Goal: Task Accomplishment & Management: Manage account settings

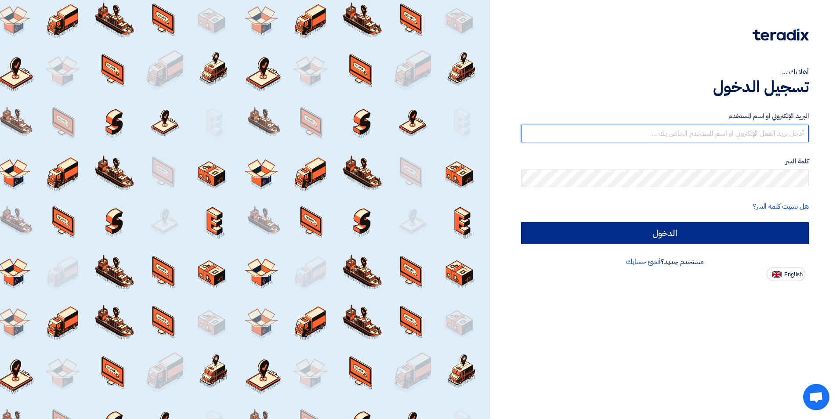
type input "[EMAIL_ADDRESS][DOMAIN_NAME]"
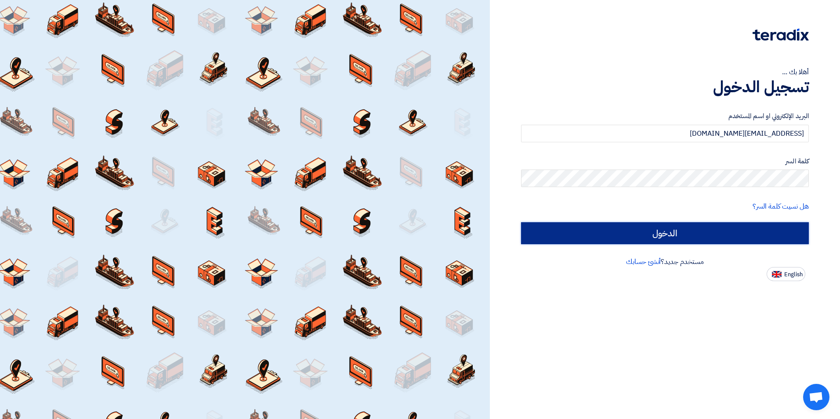
click at [685, 231] on input "الدخول" at bounding box center [665, 233] width 288 height 22
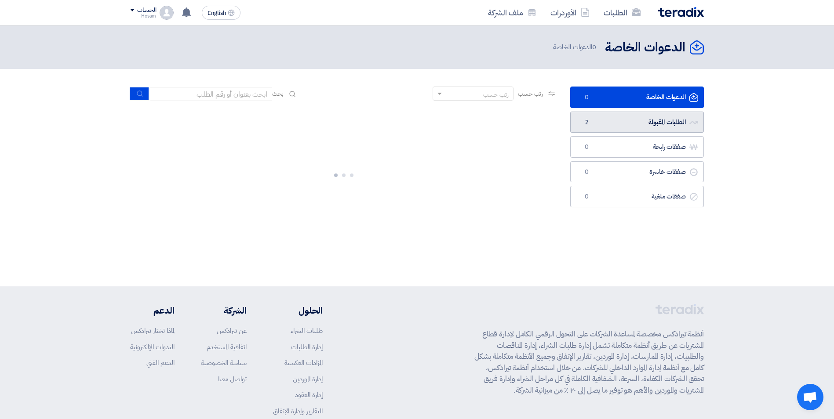
click at [643, 122] on link "الطلبات المقبولة الطلبات المقبولة 2" at bounding box center [637, 123] width 134 height 22
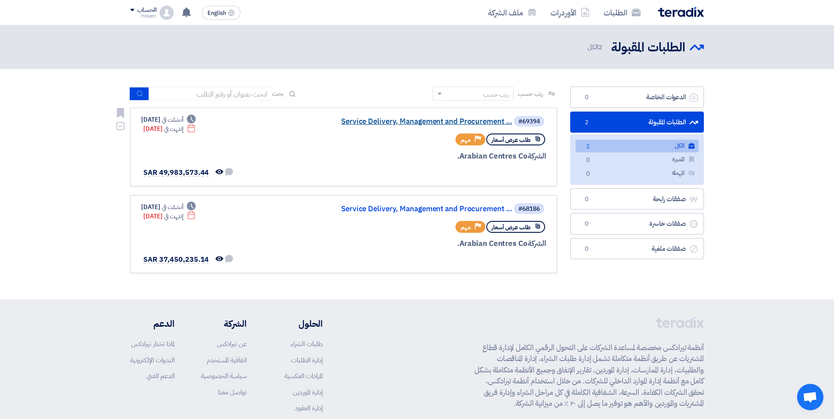
click at [433, 120] on link "Service Delivery, Management and Procurement ..." at bounding box center [424, 122] width 176 height 8
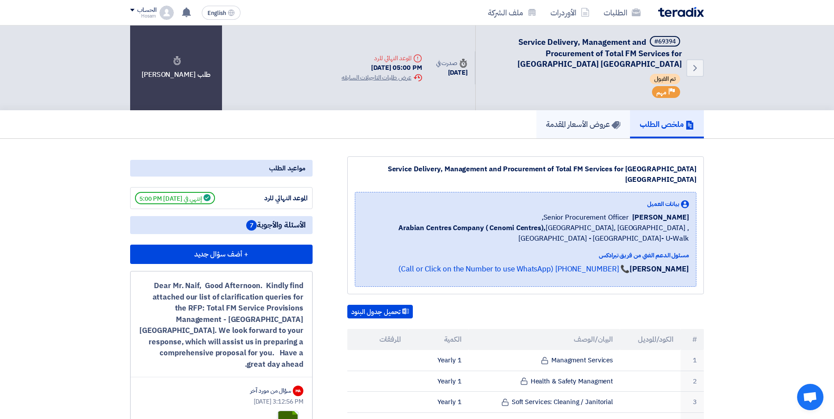
click at [593, 123] on h5 "عروض الأسعار المقدمة" at bounding box center [583, 124] width 74 height 10
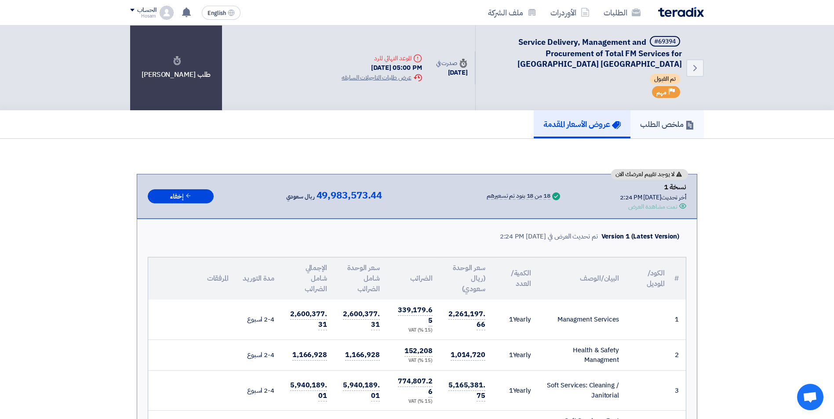
click at [652, 122] on h5 "ملخص الطلب" at bounding box center [667, 124] width 54 height 10
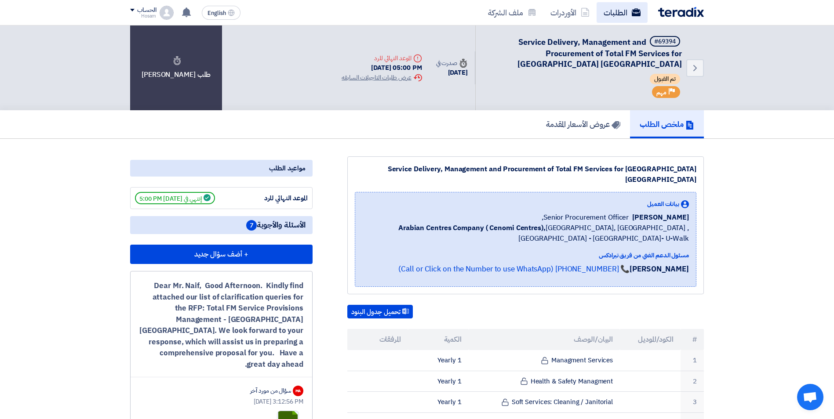
click at [621, 13] on link "الطلبات" at bounding box center [621, 12] width 51 height 21
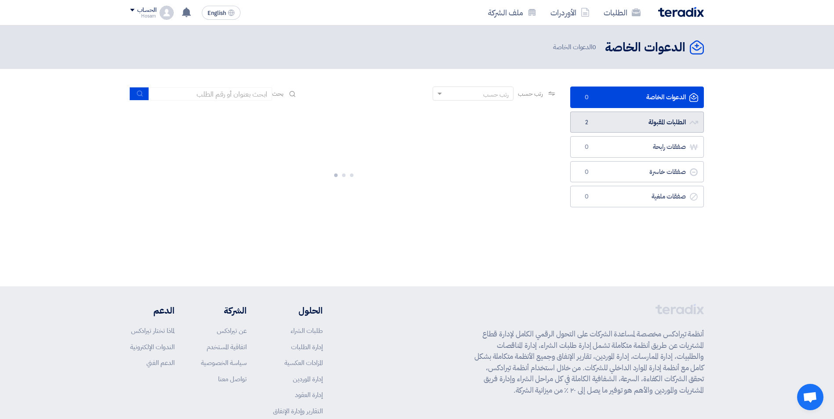
click at [632, 123] on link "الطلبات المقبولة الطلبات المقبولة 2" at bounding box center [637, 123] width 134 height 22
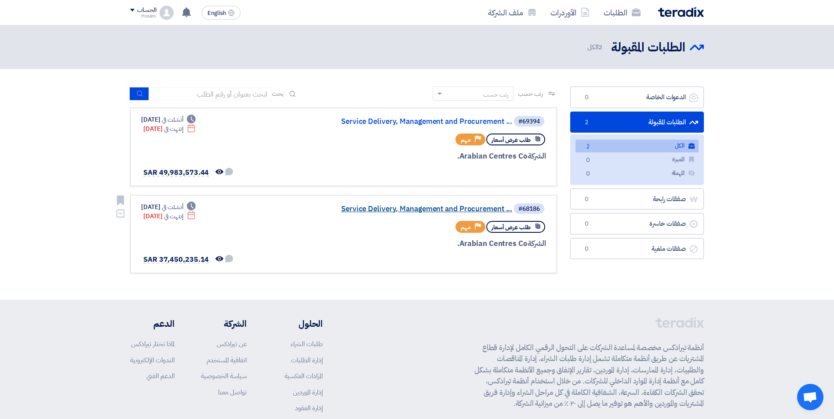
click at [423, 209] on link "Service Delivery, Management and Procurement ..." at bounding box center [424, 209] width 176 height 8
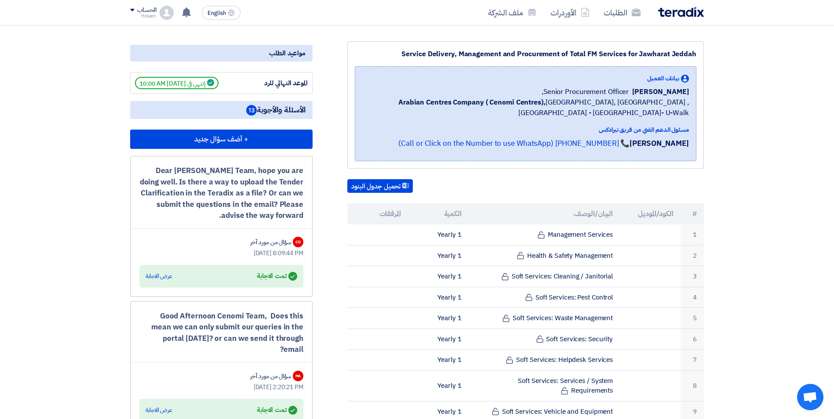
scroll to position [132, 0]
